Goal: Find specific page/section: Find specific page/section

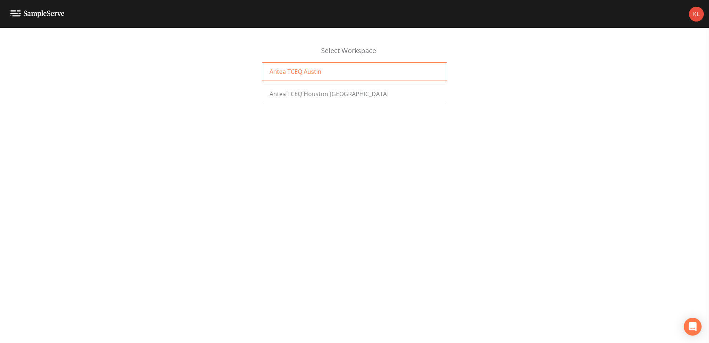
click at [292, 68] on span "Antea TCEQ Austin" at bounding box center [296, 71] width 52 height 9
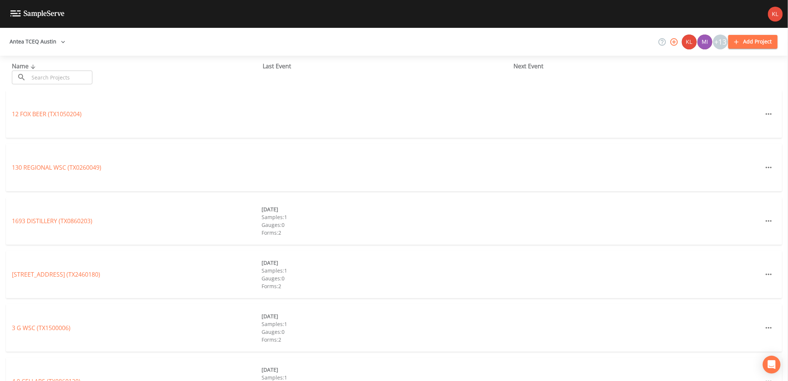
click at [72, 76] on input "text" at bounding box center [60, 77] width 63 height 14
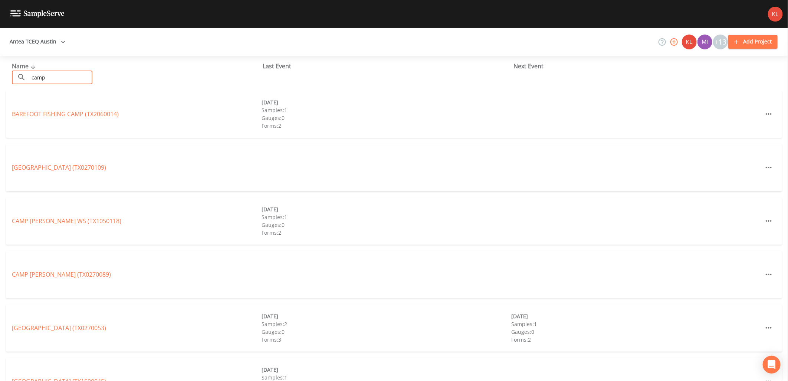
type input "camp long"
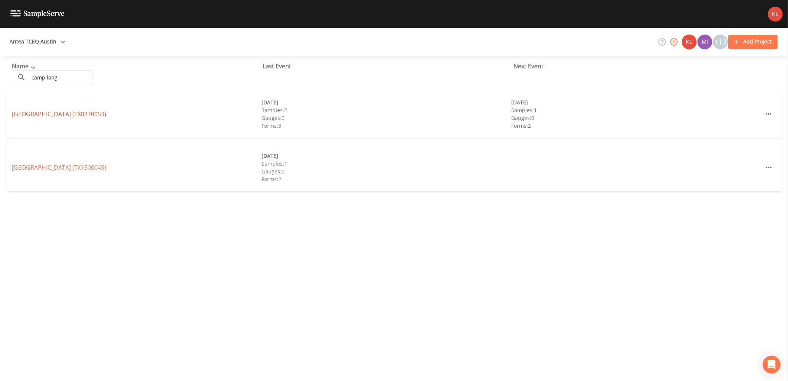
click at [94, 112] on link "[GEOGRAPHIC_DATA] (TX0270053)" at bounding box center [59, 114] width 94 height 8
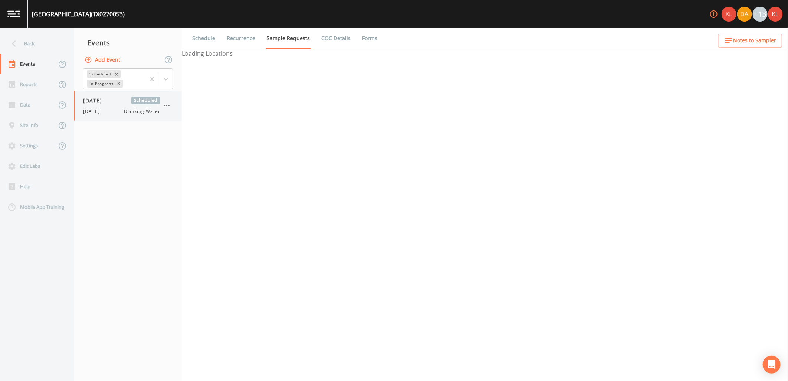
click at [131, 105] on div "08/28/2025 Scheduled 8/28/25 Drinking Water" at bounding box center [121, 105] width 77 height 18
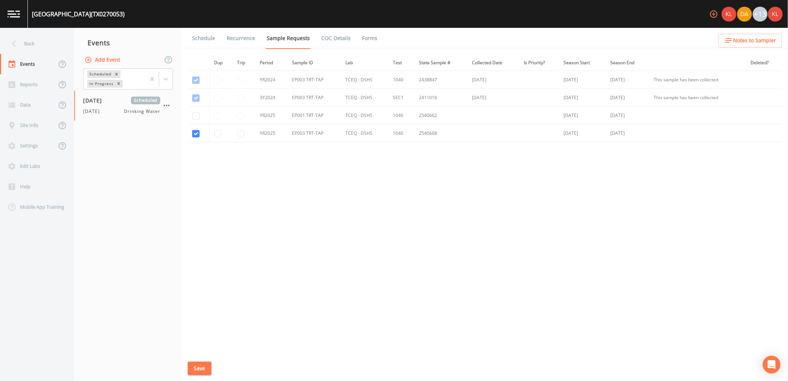
click at [361, 41] on link "Forms" at bounding box center [369, 38] width 17 height 21
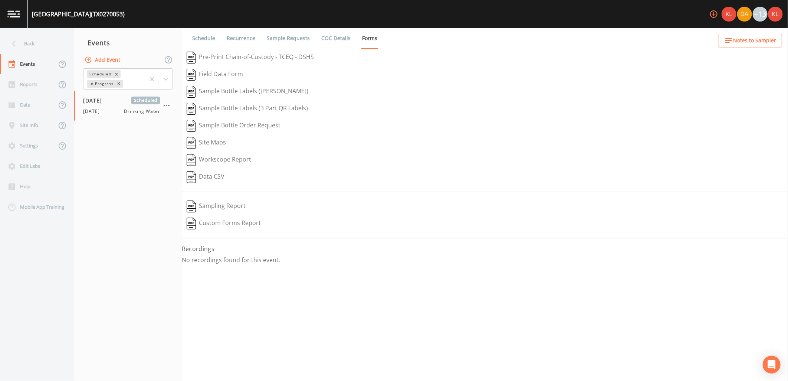
click at [346, 39] on link "COC Details" at bounding box center [336, 38] width 32 height 21
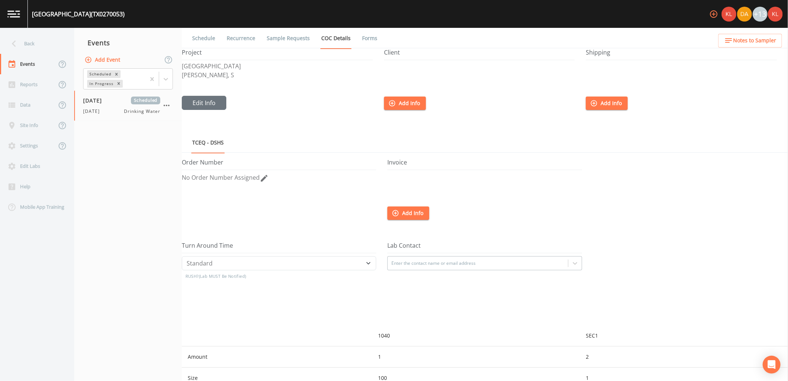
click at [364, 36] on link "Forms" at bounding box center [369, 38] width 17 height 21
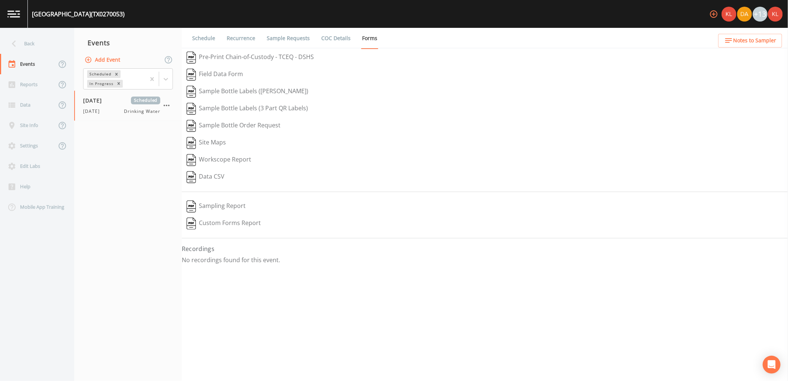
click at [4, 7] on link at bounding box center [14, 14] width 28 height 28
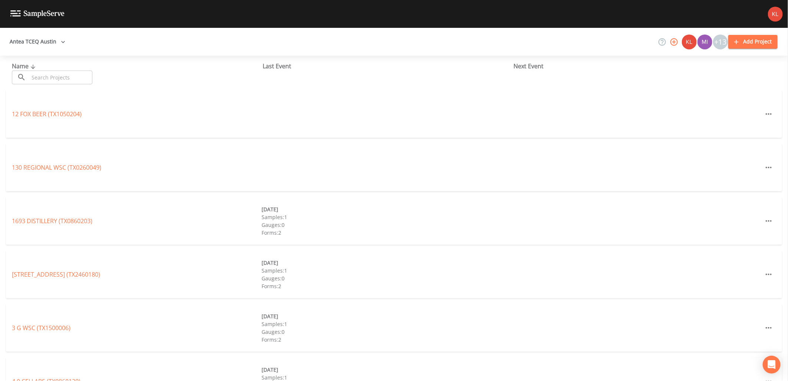
click at [88, 80] on input "text" at bounding box center [60, 77] width 63 height 14
type input "camp long"
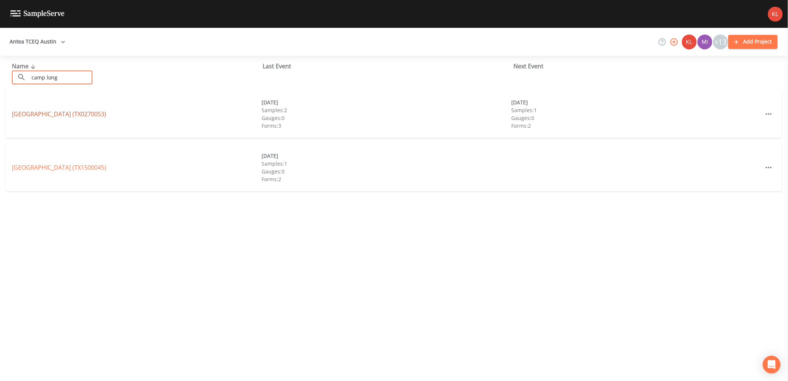
click at [94, 114] on link "CAMP LONGHORN INDIAN SPRINGS (TX0270053)" at bounding box center [59, 114] width 94 height 8
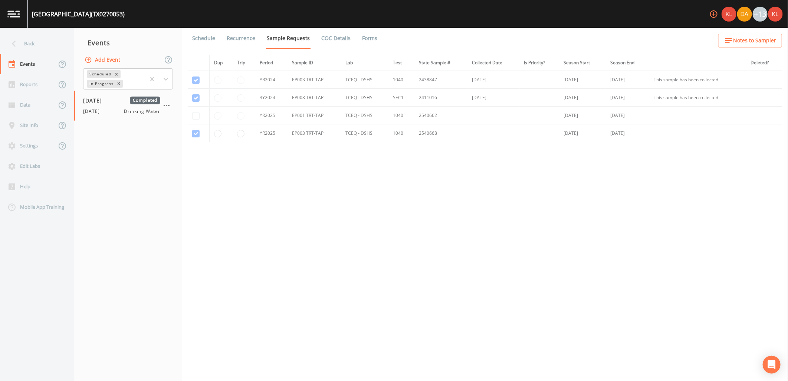
click at [370, 36] on link "Forms" at bounding box center [369, 38] width 17 height 21
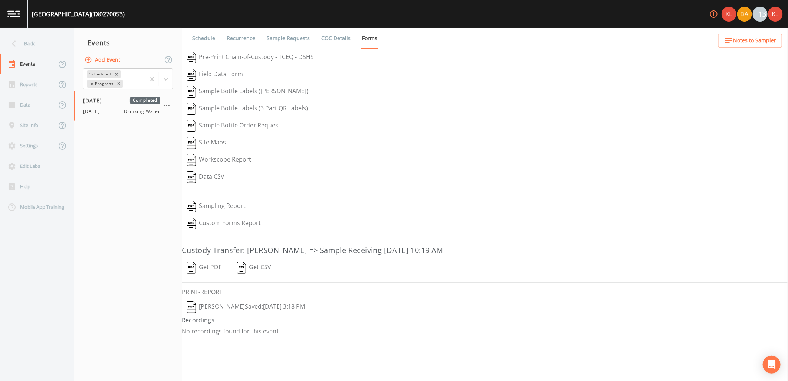
click at [208, 269] on button "Get PDF" at bounding box center [204, 267] width 45 height 17
click at [234, 306] on button "Kler Teran  Saved: August 28, 2025 3:18 PM" at bounding box center [246, 306] width 128 height 17
click at [17, 11] on img at bounding box center [13, 13] width 13 height 7
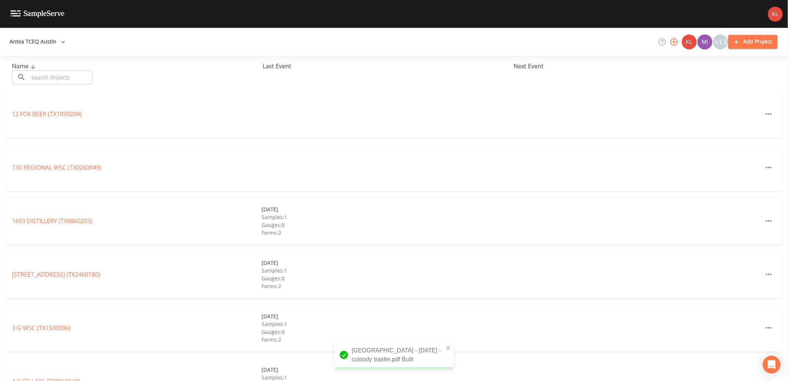
click at [30, 13] on img at bounding box center [37, 13] width 54 height 7
click at [39, 39] on button "Antea TCEQ Austin" at bounding box center [38, 42] width 62 height 14
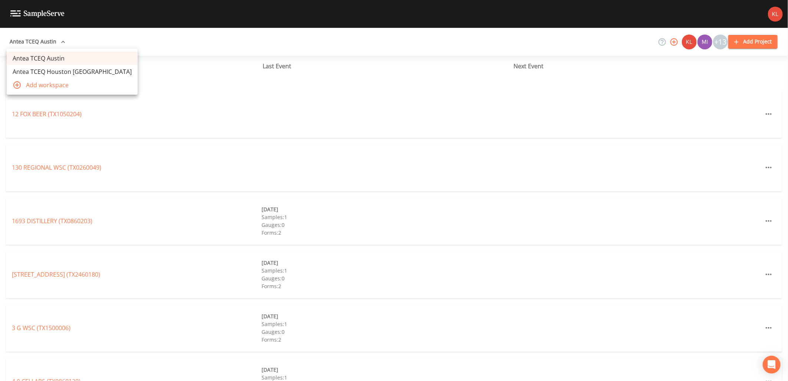
click at [43, 68] on link "Antea TCEQ Houston [GEOGRAPHIC_DATA]" at bounding box center [72, 71] width 131 height 13
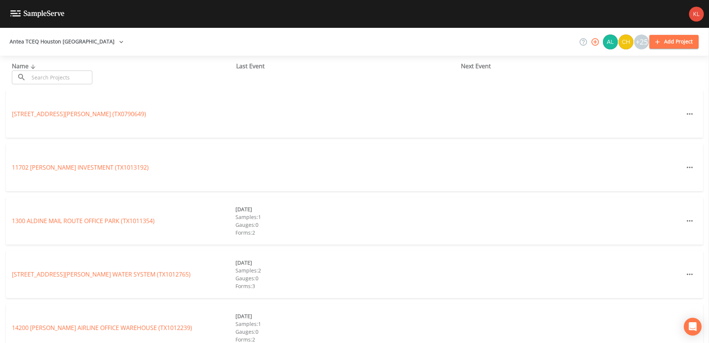
click at [50, 75] on input "text" at bounding box center [60, 77] width 63 height 14
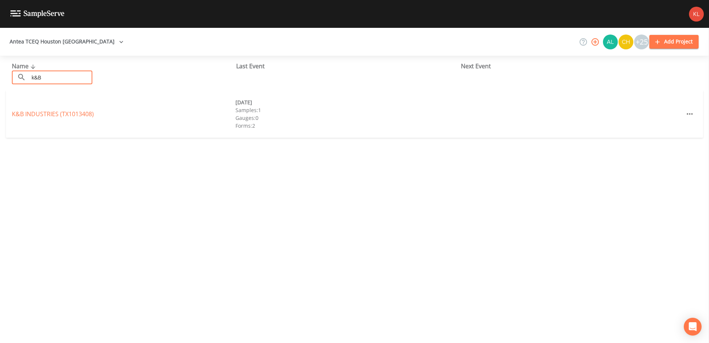
type input "k&B"
click at [29, 109] on div "K&B INDUSTRIES (TX1013408)" at bounding box center [124, 113] width 224 height 9
click at [29, 117] on link "K&B INDUSTRIES (TX1013408)" at bounding box center [53, 114] width 82 height 8
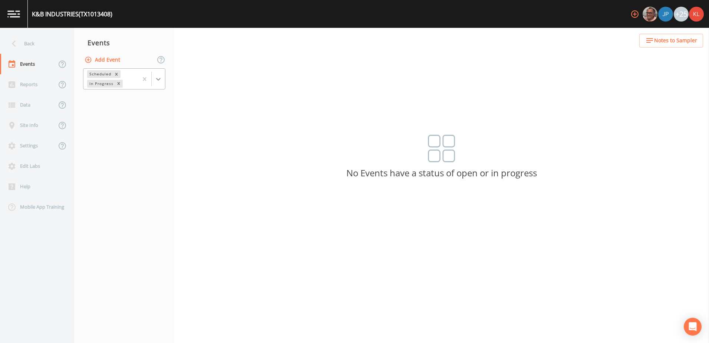
click at [155, 78] on icon at bounding box center [158, 78] width 7 height 7
click at [148, 96] on div "Completed" at bounding box center [124, 100] width 82 height 13
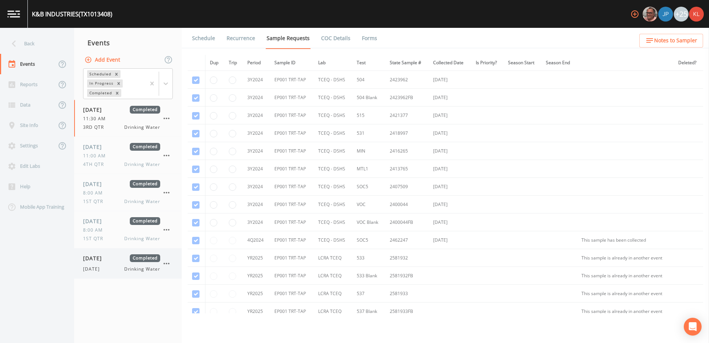
click at [78, 259] on div "[DATE] Completed [DATE] Drinking Water" at bounding box center [128, 263] width 108 height 30
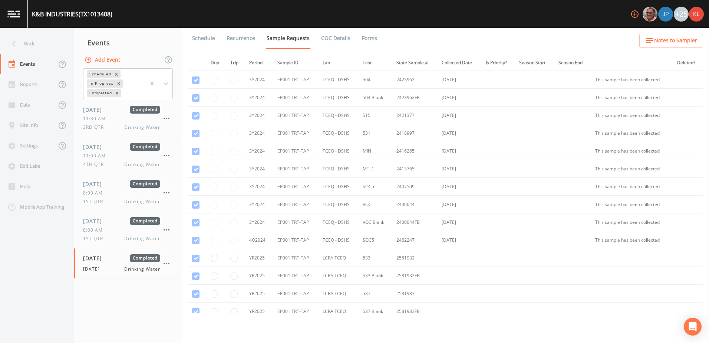
click at [366, 37] on link "Forms" at bounding box center [369, 38] width 17 height 21
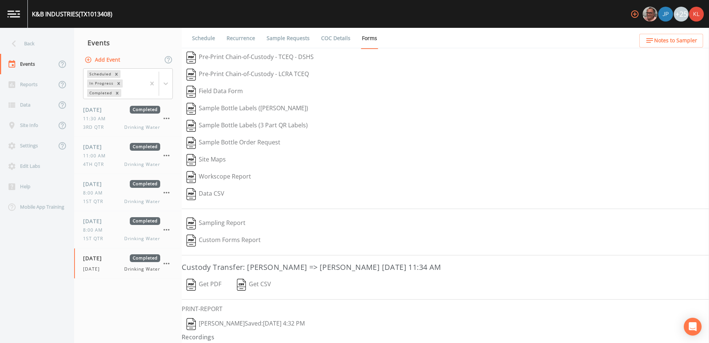
click at [240, 323] on button "[PERSON_NAME]  Saved: [DATE] 4:32 PM" at bounding box center [246, 323] width 128 height 17
click at [18, 14] on img at bounding box center [13, 13] width 13 height 7
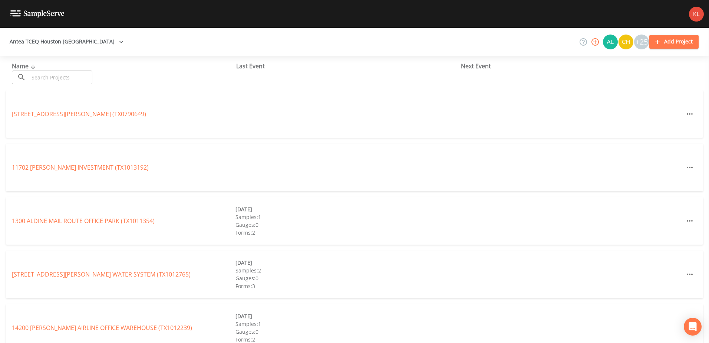
click at [83, 78] on input "text" at bounding box center [60, 77] width 63 height 14
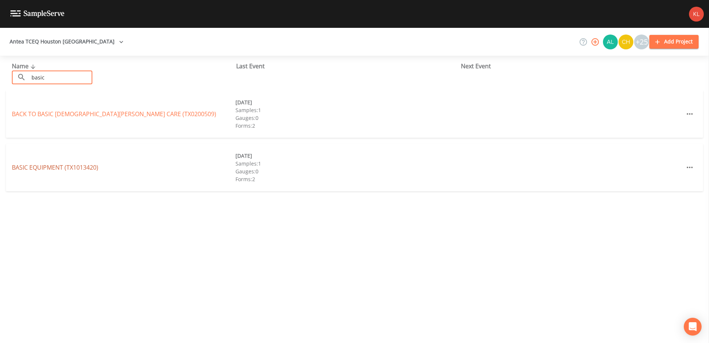
type input "basic"
click at [51, 168] on link "BASIC EQUIPMENT (TX1013420)" at bounding box center [55, 167] width 86 height 8
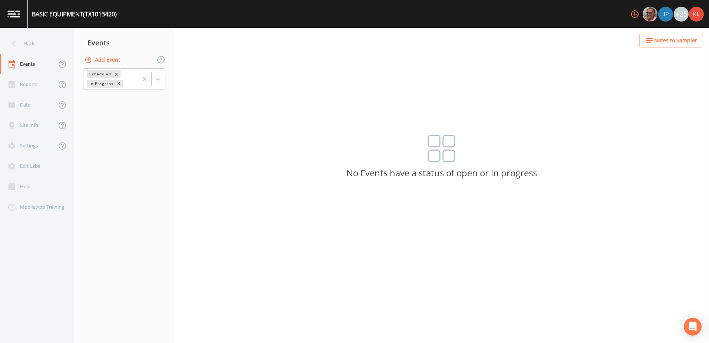
click at [166, 83] on div "Scheduled In Progress" at bounding box center [124, 79] width 100 height 23
click at [157, 82] on icon at bounding box center [158, 78] width 7 height 7
click at [145, 96] on div "Completed" at bounding box center [124, 100] width 82 height 13
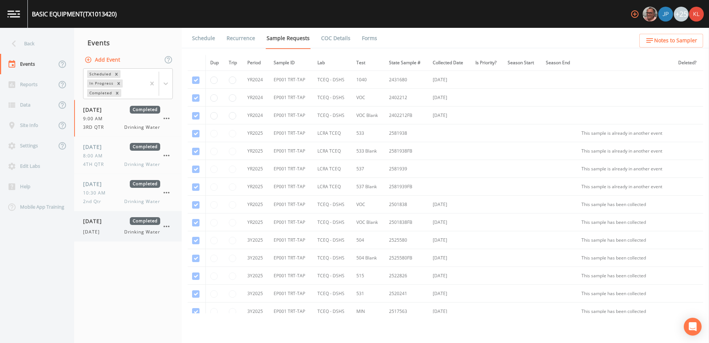
click at [107, 221] on span "[DATE]" at bounding box center [95, 221] width 24 height 8
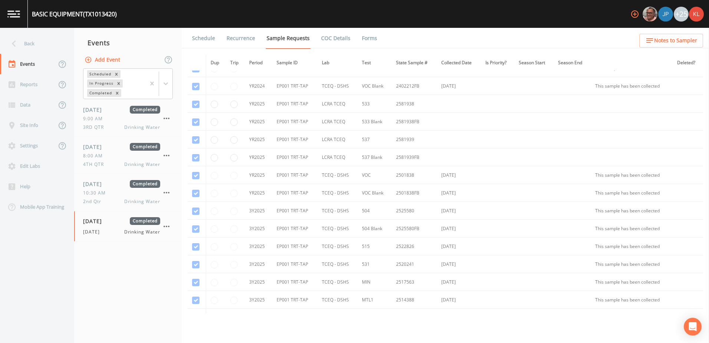
scroll to position [1, 0]
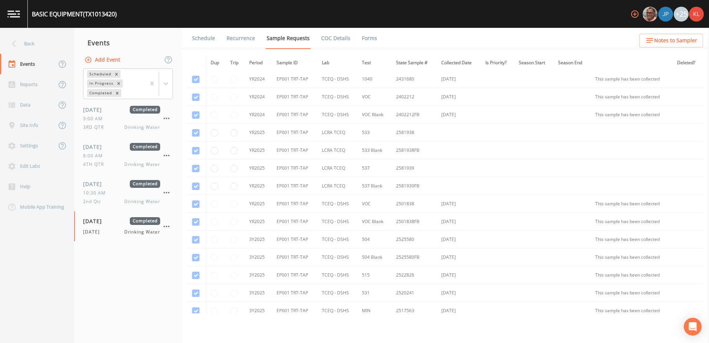
click at [369, 43] on link "Forms" at bounding box center [369, 38] width 17 height 21
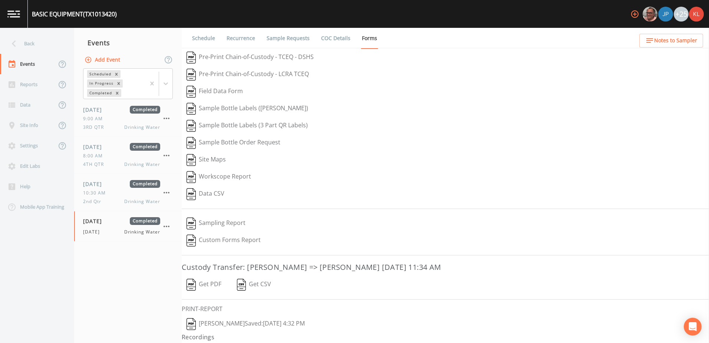
click at [216, 322] on button "[PERSON_NAME]  Saved: [DATE] 4:32 PM" at bounding box center [246, 323] width 128 height 17
click at [228, 320] on button "[PERSON_NAME]  Saved: [DATE] 4:32 PM" at bounding box center [246, 323] width 128 height 17
click at [22, 12] on link at bounding box center [14, 14] width 28 height 28
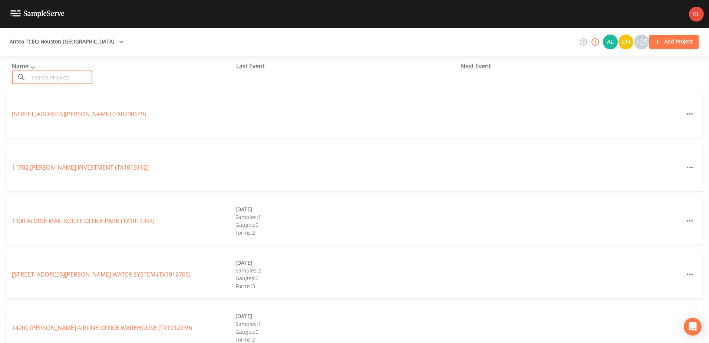
click at [68, 81] on input "text" at bounding box center [60, 77] width 63 height 14
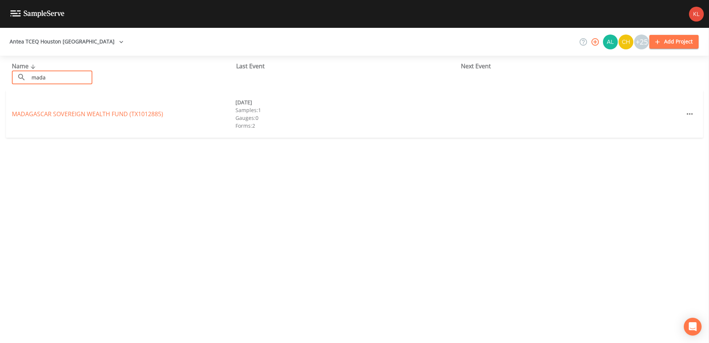
type input "mada"
click at [31, 109] on div "MADAGASCAR SOVEREIGN WEALTH FUND (TX1012885) [DATE] Samples: 1 Gauges: 0 Forms:…" at bounding box center [354, 113] width 697 height 47
click at [31, 114] on link "MADAGASCAR SOVEREIGN WEALTH FUND (TX1012885)" at bounding box center [87, 114] width 151 height 8
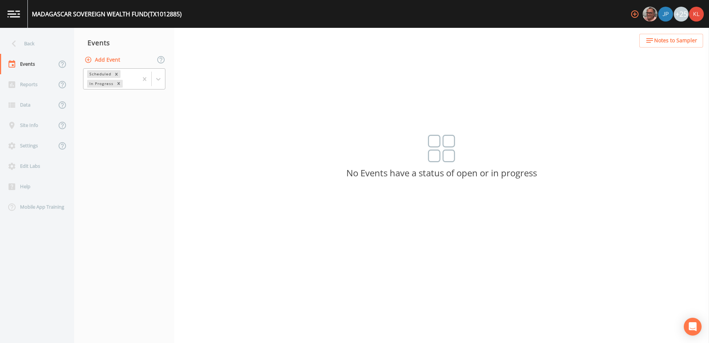
click at [155, 86] on div at bounding box center [151, 79] width 27 height 20
click at [149, 100] on div "Completed" at bounding box center [124, 100] width 82 height 13
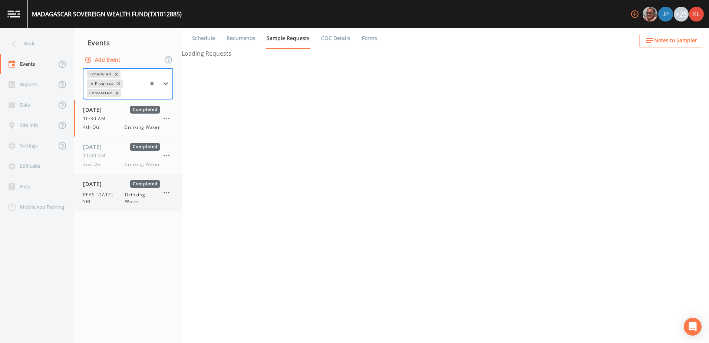
click at [122, 183] on div "[DATE] Completed" at bounding box center [121, 184] width 77 height 8
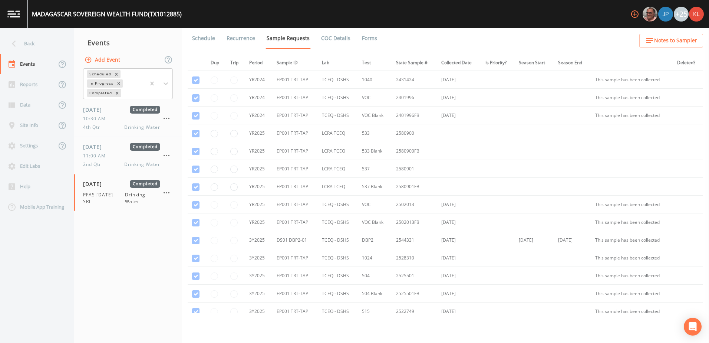
click at [369, 37] on link "Forms" at bounding box center [369, 38] width 17 height 21
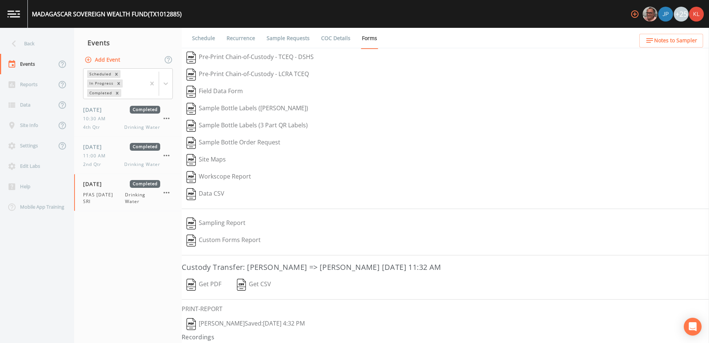
click at [224, 321] on button "[PERSON_NAME]  Saved: [DATE] 4:32 PM" at bounding box center [246, 323] width 128 height 17
click at [17, 15] on img at bounding box center [13, 13] width 13 height 7
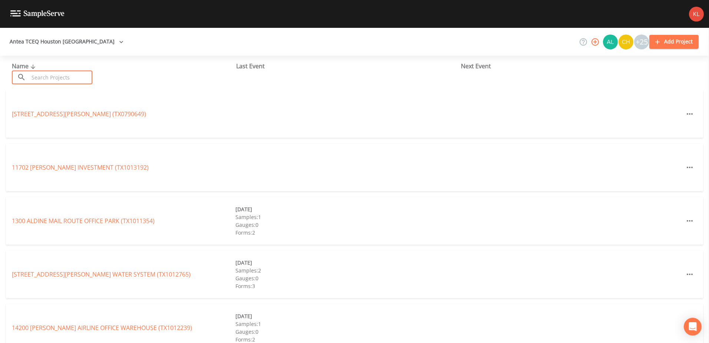
click at [68, 78] on input "text" at bounding box center [60, 77] width 63 height 14
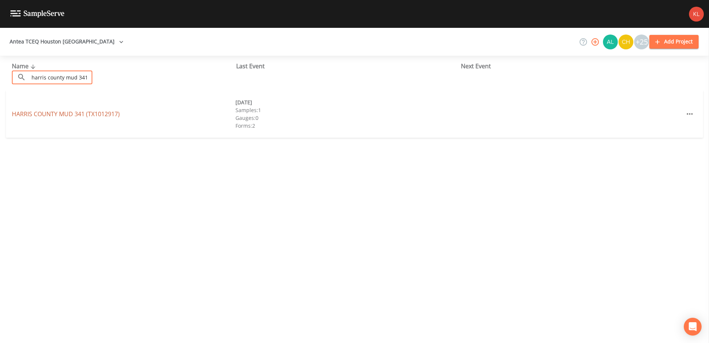
type input "harris county mud 341"
click at [81, 113] on link "[GEOGRAPHIC_DATA] 341 (TX1012917)" at bounding box center [66, 114] width 108 height 8
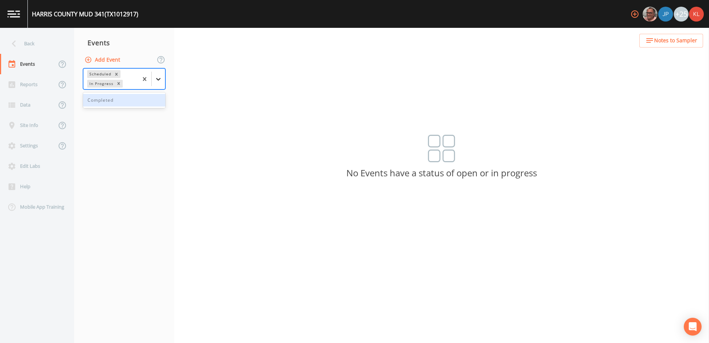
click at [164, 79] on div at bounding box center [158, 78] width 13 height 13
click at [154, 99] on div "Completed" at bounding box center [124, 100] width 82 height 13
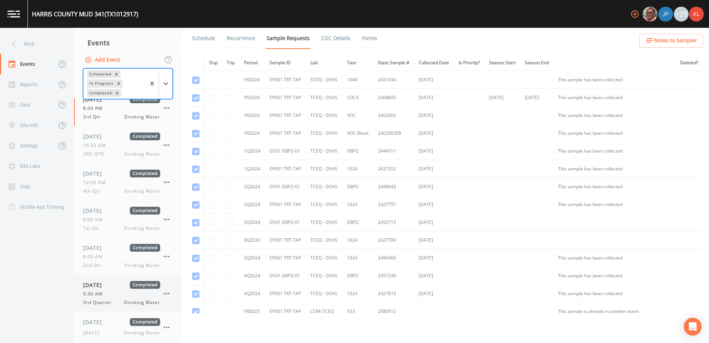
scroll to position [16, 0]
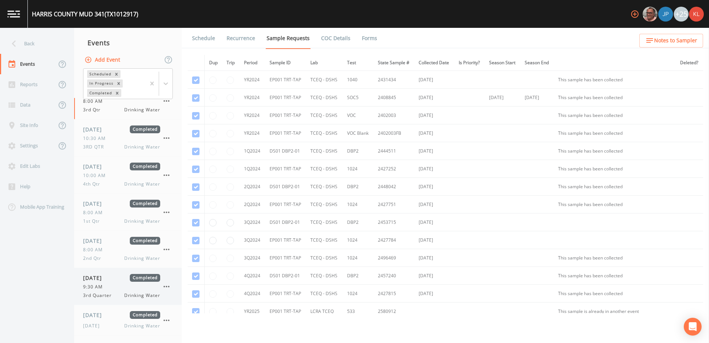
click at [107, 317] on span "[DATE]" at bounding box center [95, 315] width 24 height 8
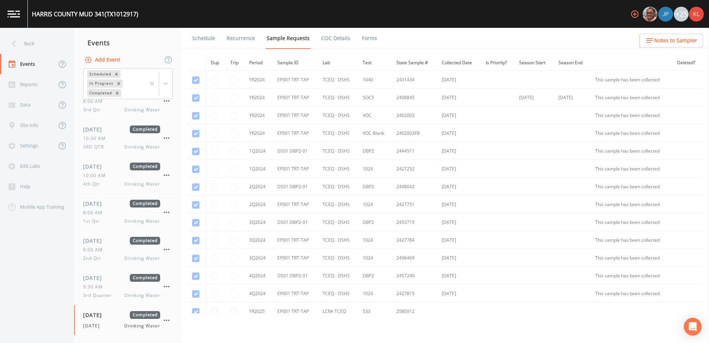
click at [368, 40] on link "Forms" at bounding box center [369, 38] width 17 height 21
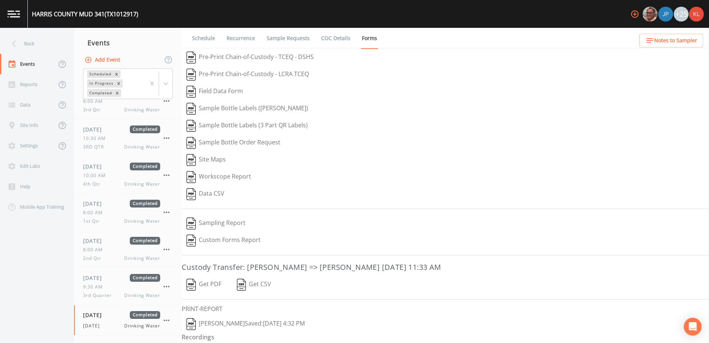
click at [219, 326] on button "[PERSON_NAME]  Saved: [DATE] 4:32 PM" at bounding box center [246, 323] width 128 height 17
